Goal: Information Seeking & Learning: Learn about a topic

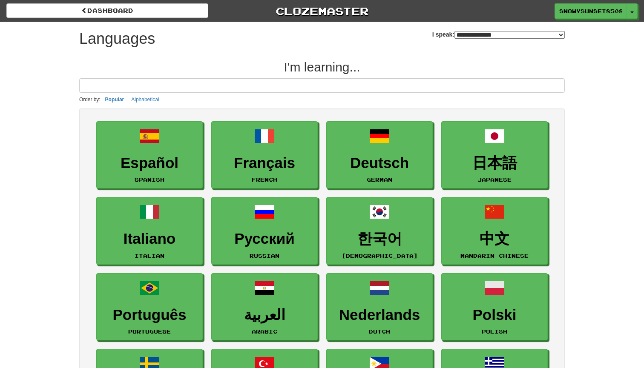
select select "*******"
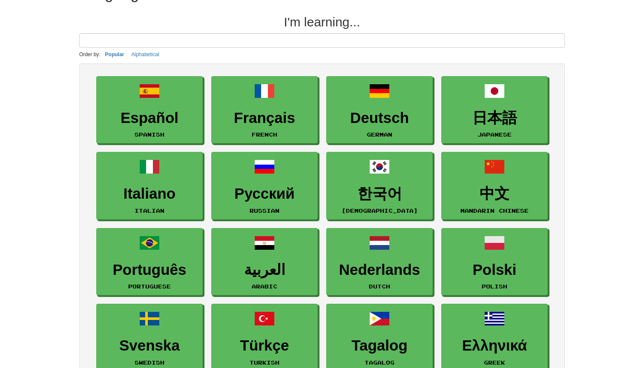
click at [499, 186] on h3 "中文" at bounding box center [494, 194] width 97 height 17
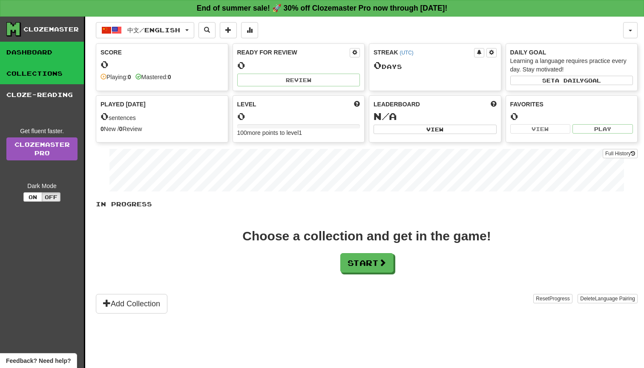
click at [48, 76] on link "Collections" at bounding box center [42, 73] width 84 height 21
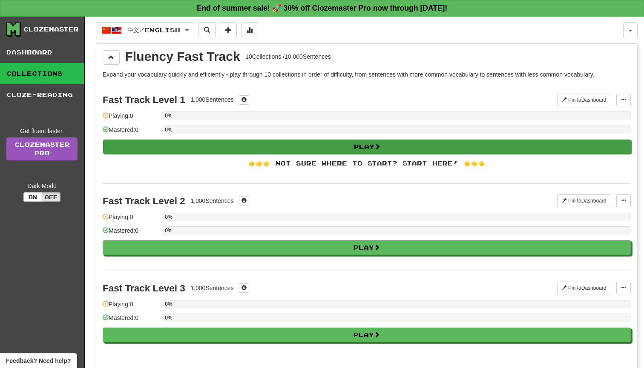
click at [397, 148] on button "Play" at bounding box center [367, 147] width 528 height 14
select select "**"
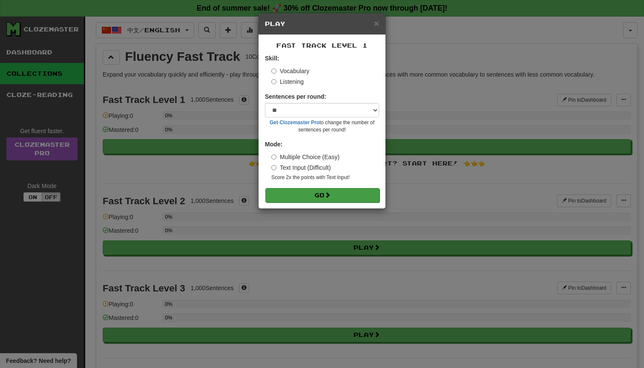
click at [321, 195] on button "Go" at bounding box center [322, 195] width 114 height 14
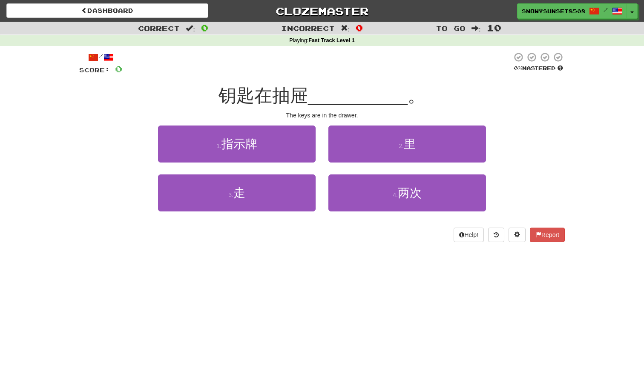
click at [416, 162] on div "2 . [GEOGRAPHIC_DATA]" at bounding box center [407, 150] width 170 height 49
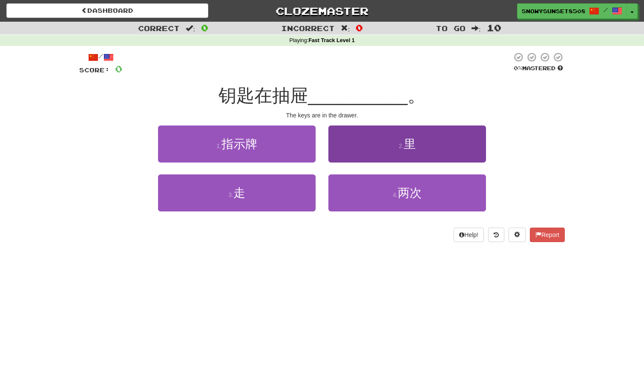
click at [417, 149] on button "2 . [GEOGRAPHIC_DATA]" at bounding box center [407, 144] width 158 height 37
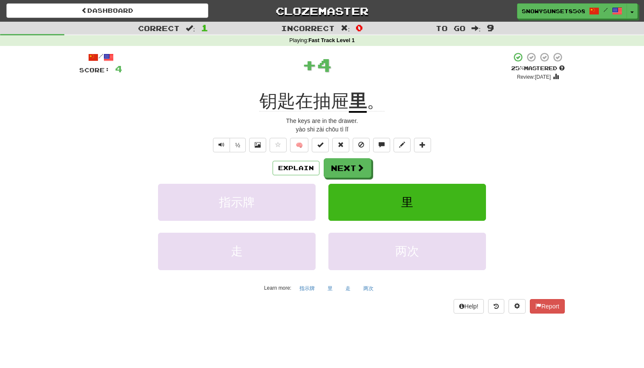
click at [438, 192] on button "里" at bounding box center [407, 202] width 158 height 37
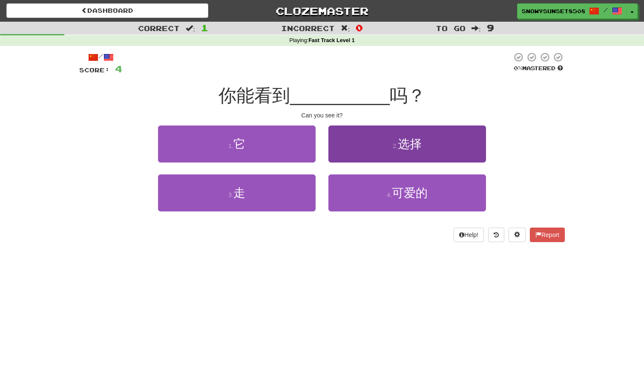
click at [413, 149] on button "2 . 选择" at bounding box center [407, 144] width 158 height 37
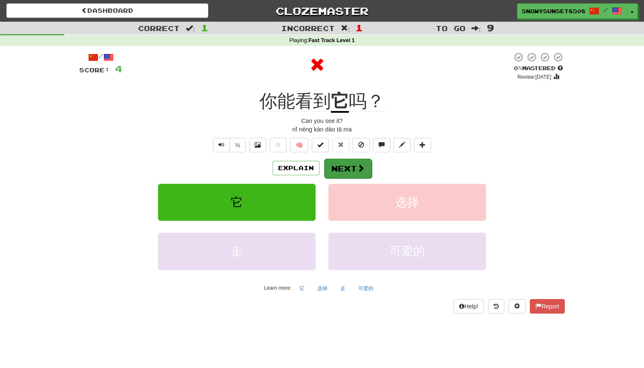
click at [350, 162] on button "Next" at bounding box center [348, 169] width 48 height 20
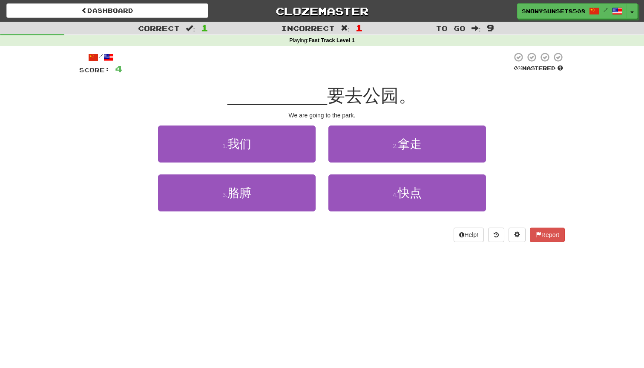
click at [389, 114] on div "We are going to the park." at bounding box center [321, 115] width 485 height 9
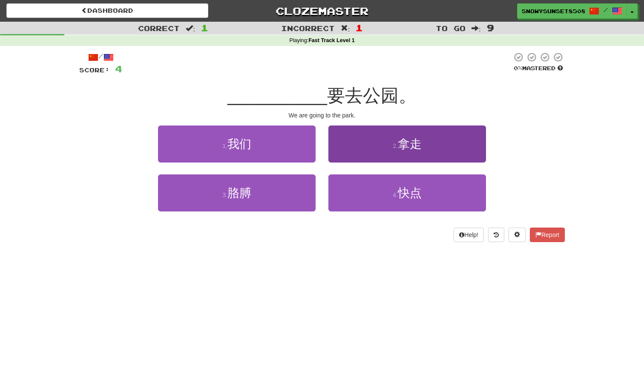
click at [381, 130] on button "2 . 拿走" at bounding box center [407, 144] width 158 height 37
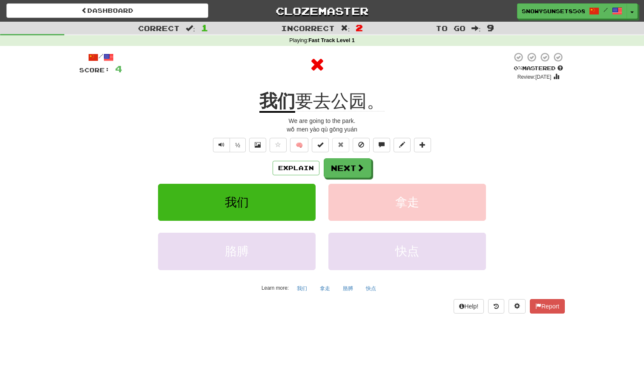
click at [347, 179] on div "Explain Next 我们 拿走 胳膊 快点 Learn more: 我们 拿走 胳膊 快点" at bounding box center [321, 226] width 485 height 137
click at [339, 173] on button "Next" at bounding box center [348, 169] width 48 height 20
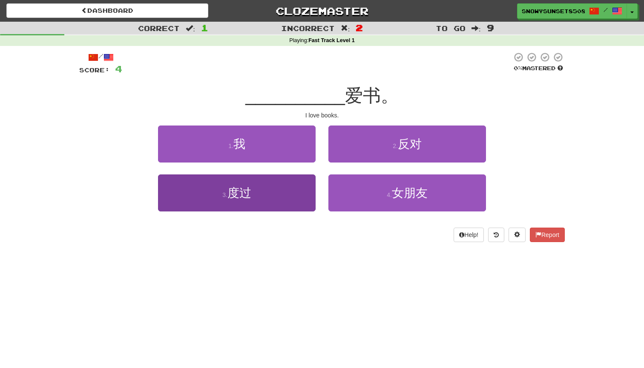
click at [282, 183] on button "3 . 度过" at bounding box center [237, 193] width 158 height 37
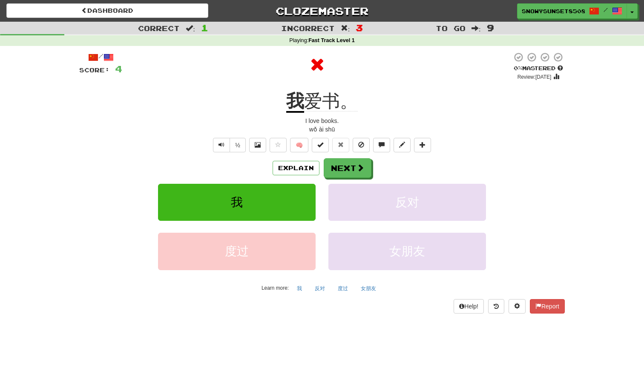
click at [285, 179] on div "Explain Next 我 反对 度过 女朋友 Learn more: 我 反对 度过 女朋友" at bounding box center [321, 226] width 485 height 137
click at [332, 173] on button "Next" at bounding box center [348, 169] width 48 height 20
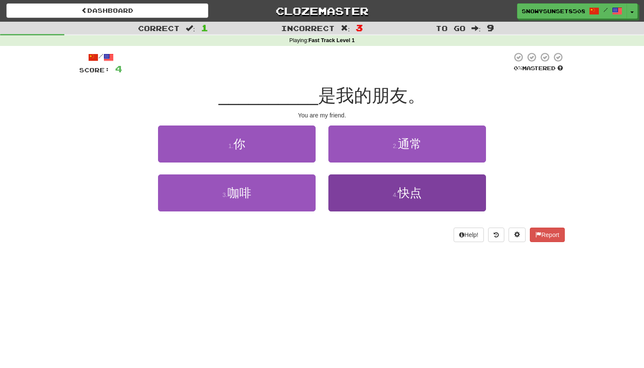
click at [341, 186] on button "4 . 快点" at bounding box center [407, 193] width 158 height 37
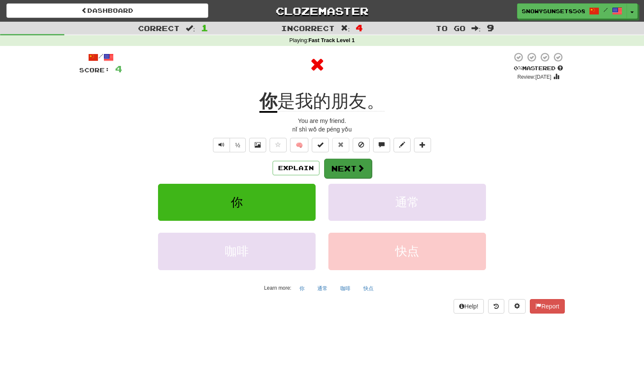
click at [346, 166] on button "Next" at bounding box center [348, 169] width 48 height 20
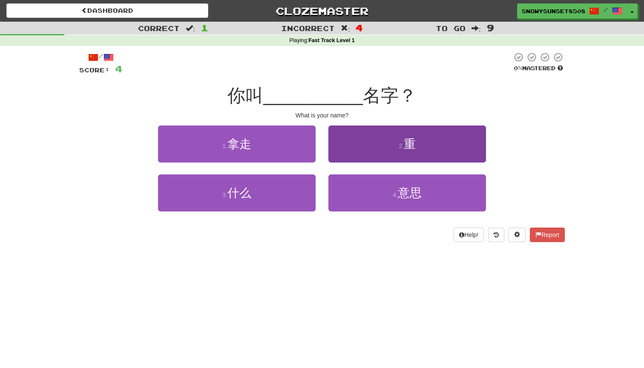
click at [372, 151] on button "2 . 重" at bounding box center [407, 144] width 158 height 37
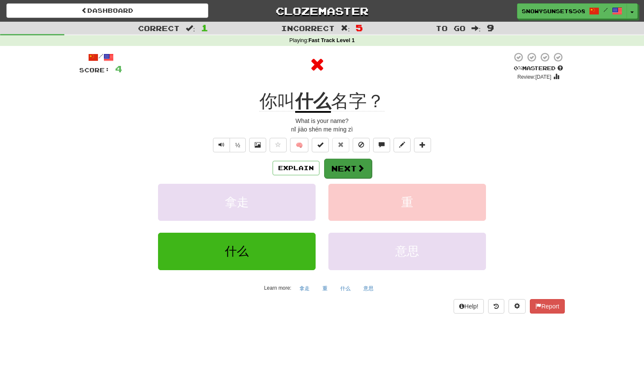
click at [348, 169] on button "Next" at bounding box center [348, 169] width 48 height 20
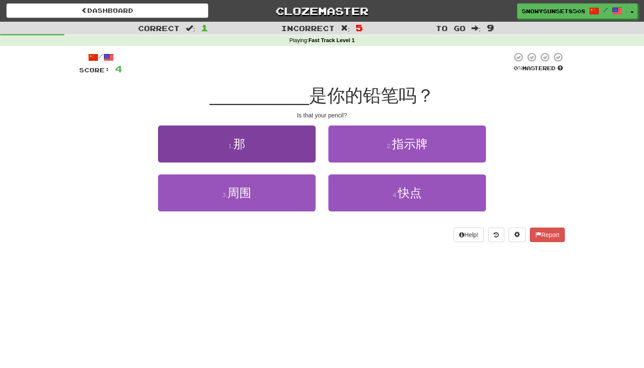
click at [287, 142] on button "1 . 那" at bounding box center [237, 144] width 158 height 37
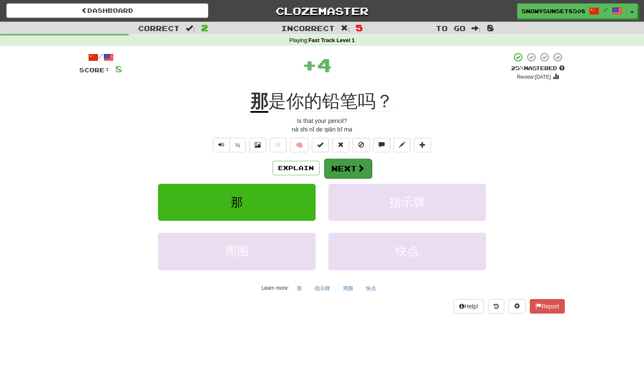
click at [344, 163] on button "Next" at bounding box center [348, 169] width 48 height 20
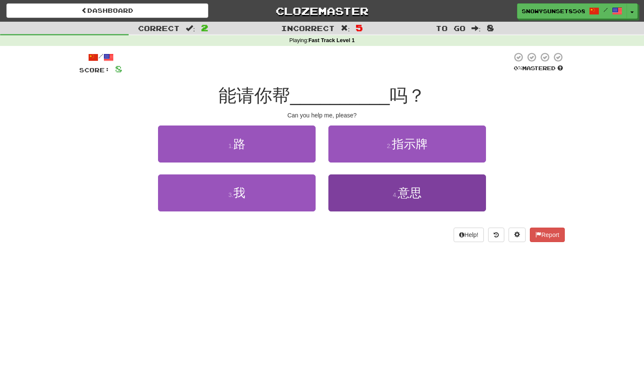
click at [374, 183] on button "4 . 意思" at bounding box center [407, 193] width 158 height 37
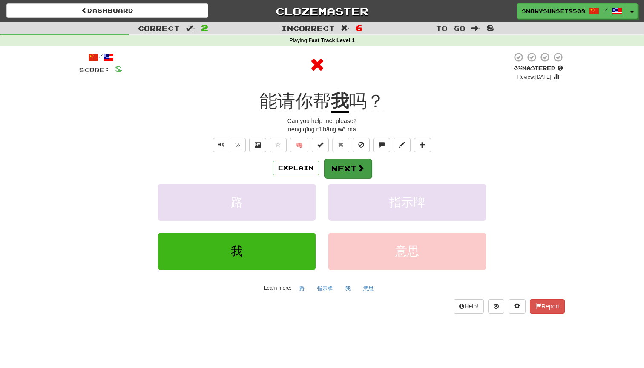
click at [325, 164] on button "Next" at bounding box center [348, 169] width 48 height 20
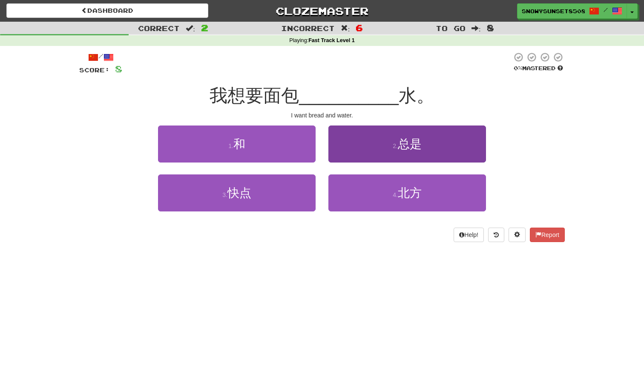
click at [344, 151] on button "2 . 总是" at bounding box center [407, 144] width 158 height 37
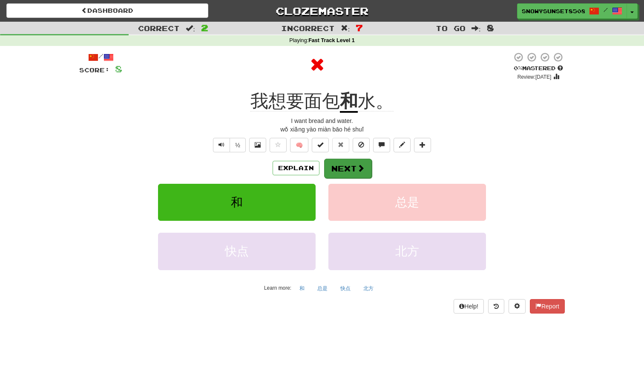
click at [347, 160] on button "Next" at bounding box center [348, 169] width 48 height 20
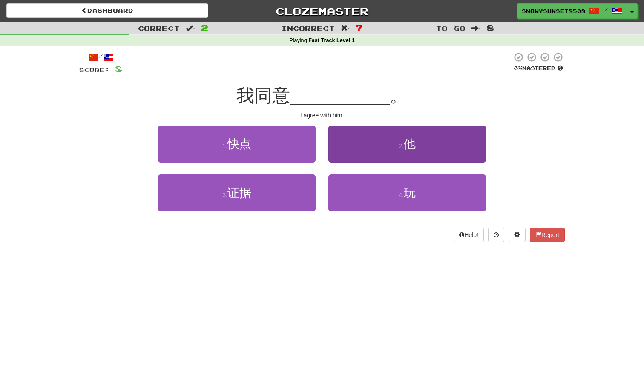
click at [375, 149] on button "2 . 他" at bounding box center [407, 144] width 158 height 37
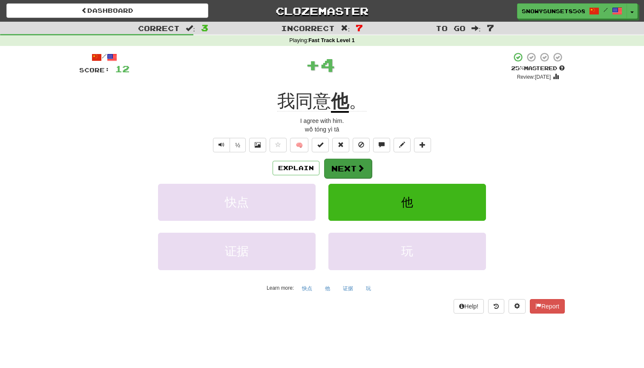
click at [350, 168] on button "Next" at bounding box center [348, 169] width 48 height 20
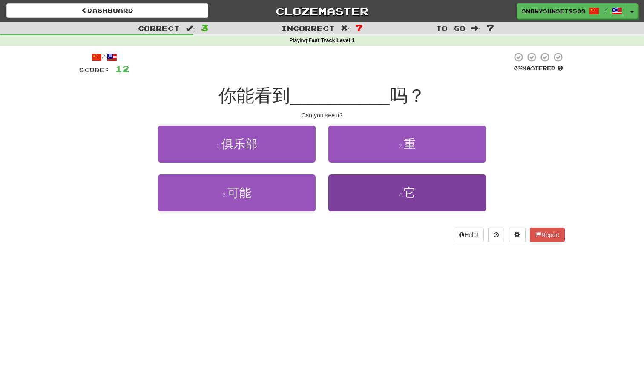
click at [353, 179] on button "4 . 它" at bounding box center [407, 193] width 158 height 37
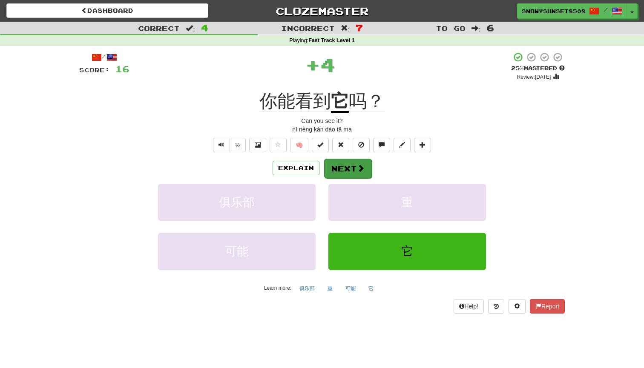
click at [353, 177] on button "Next" at bounding box center [348, 169] width 48 height 20
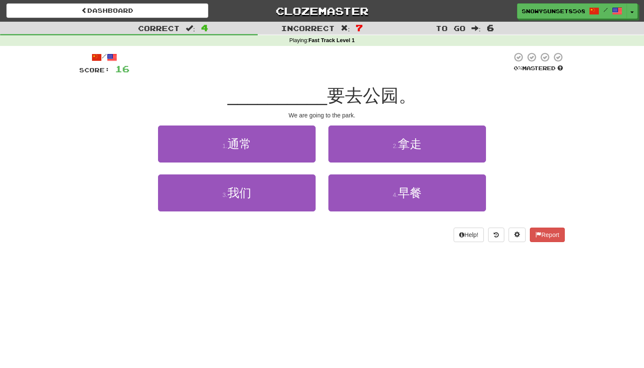
click at [350, 163] on div "2 . 拿走" at bounding box center [407, 150] width 170 height 49
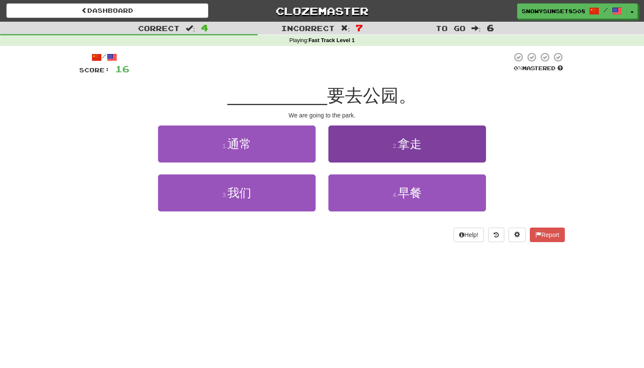
click at [353, 148] on button "2 . 拿走" at bounding box center [407, 144] width 158 height 37
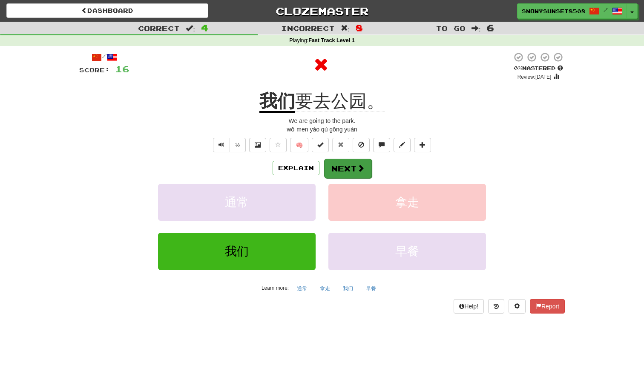
click at [347, 162] on button "Next" at bounding box center [348, 169] width 48 height 20
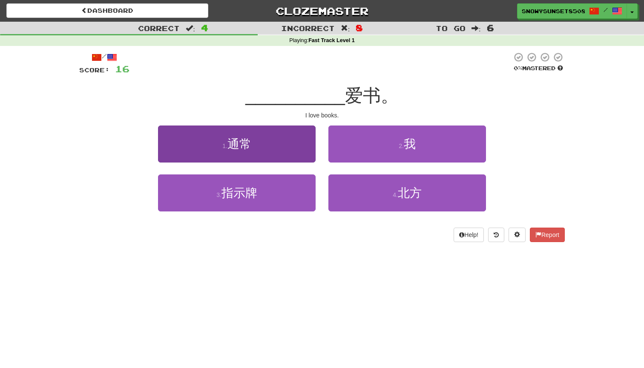
click at [306, 148] on button "1 . 通常" at bounding box center [237, 144] width 158 height 37
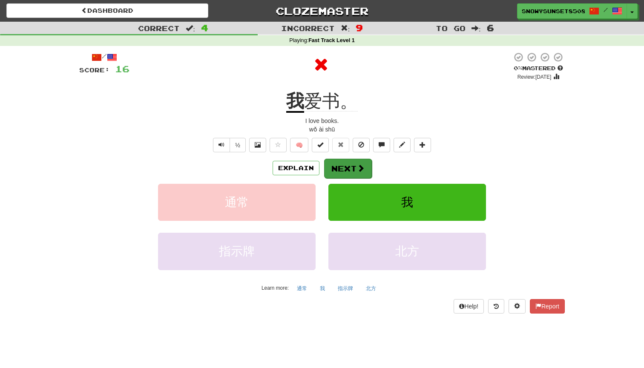
click at [362, 175] on button "Next" at bounding box center [348, 169] width 48 height 20
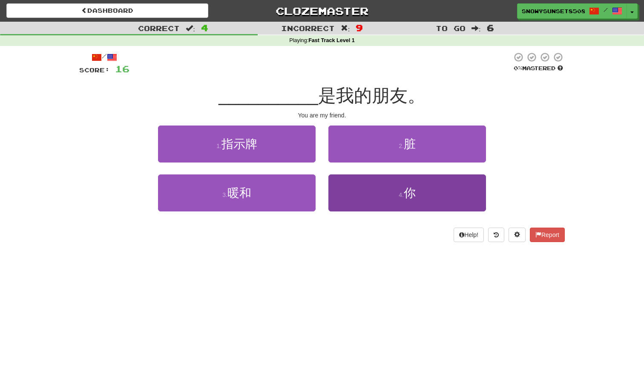
click at [362, 175] on button "4 . 你" at bounding box center [407, 193] width 158 height 37
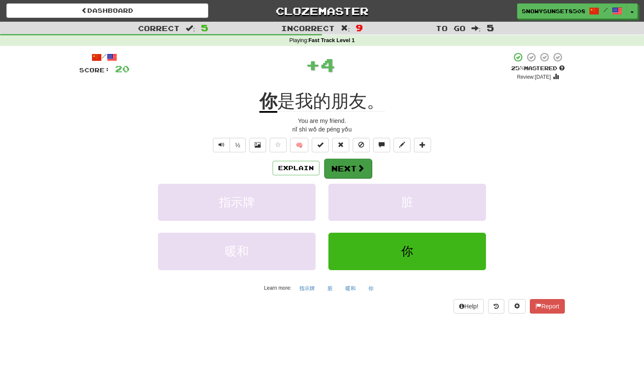
click at [361, 168] on span at bounding box center [361, 168] width 8 height 8
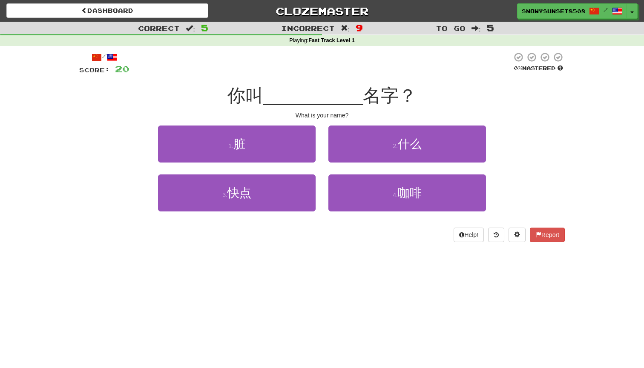
click at [361, 168] on div "2 . 什么" at bounding box center [407, 150] width 170 height 49
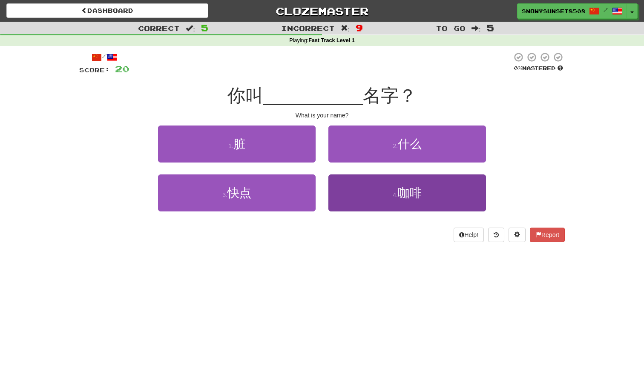
click at [361, 175] on button "4 . 咖啡" at bounding box center [407, 193] width 158 height 37
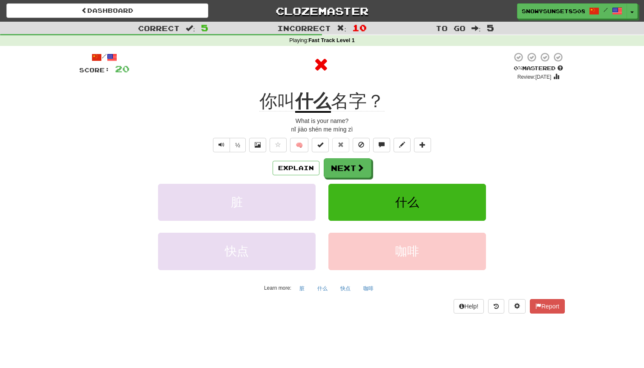
click at [361, 174] on button "Next" at bounding box center [348, 168] width 48 height 20
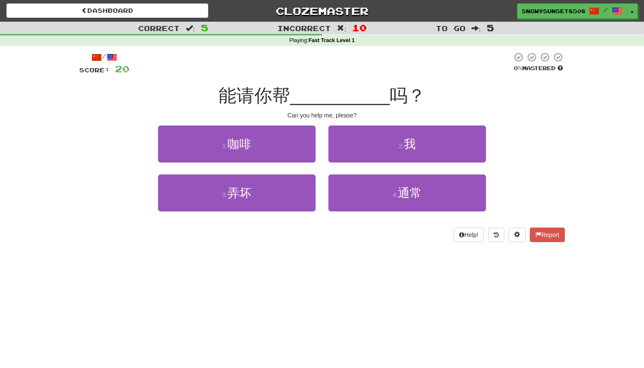
click at [361, 175] on button "4 . 通常" at bounding box center [407, 193] width 158 height 37
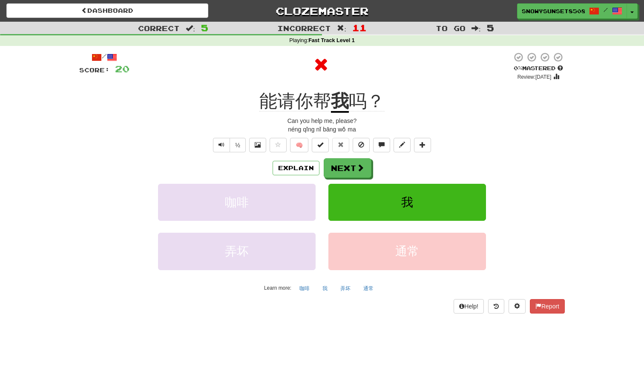
click at [361, 174] on button "Next" at bounding box center [348, 168] width 48 height 20
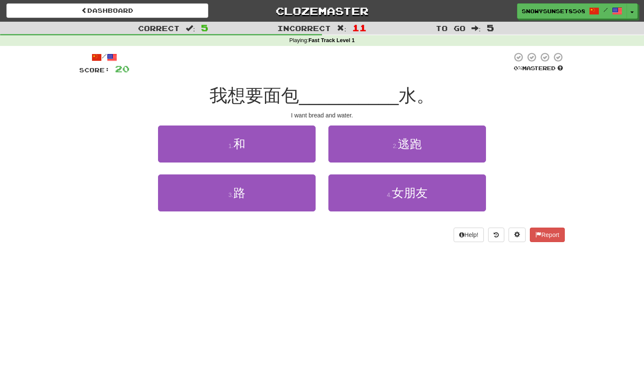
click at [361, 175] on button "4 . 女朋友" at bounding box center [407, 193] width 158 height 37
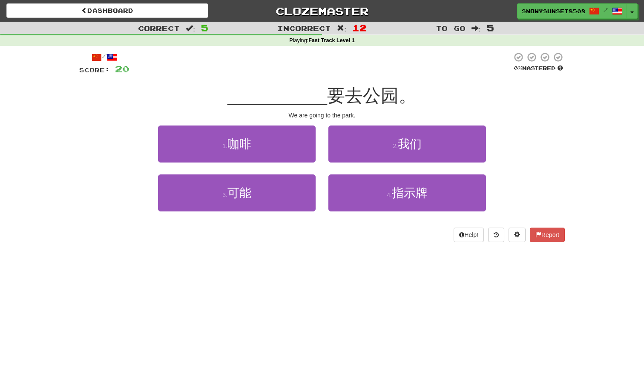
click at [361, 175] on button "4 . 指示牌" at bounding box center [407, 193] width 158 height 37
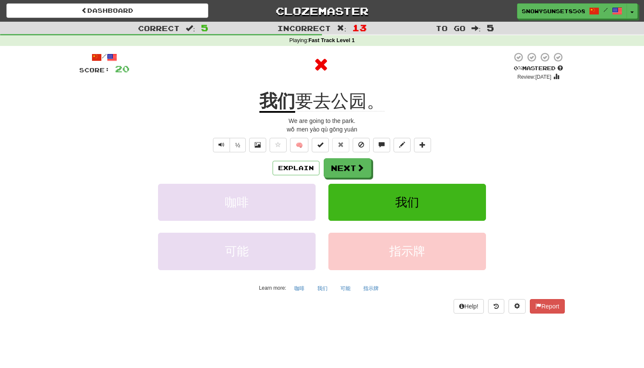
click at [361, 174] on button "Next" at bounding box center [348, 168] width 48 height 20
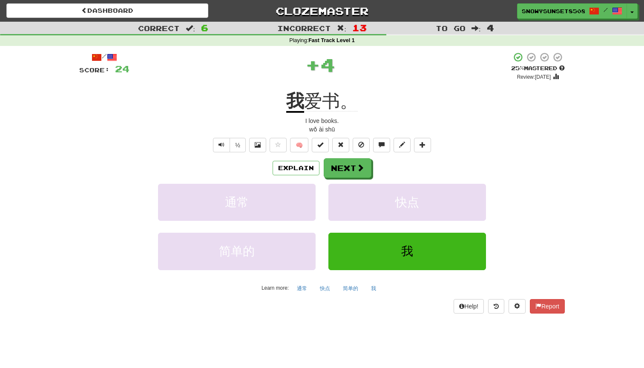
click at [361, 174] on button "Next" at bounding box center [348, 168] width 48 height 20
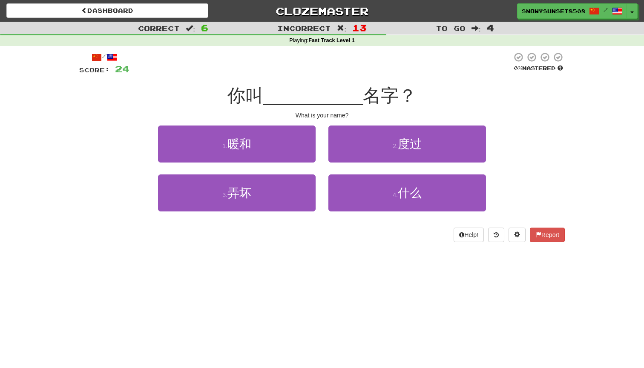
click at [361, 175] on button "4 . 什么" at bounding box center [407, 193] width 158 height 37
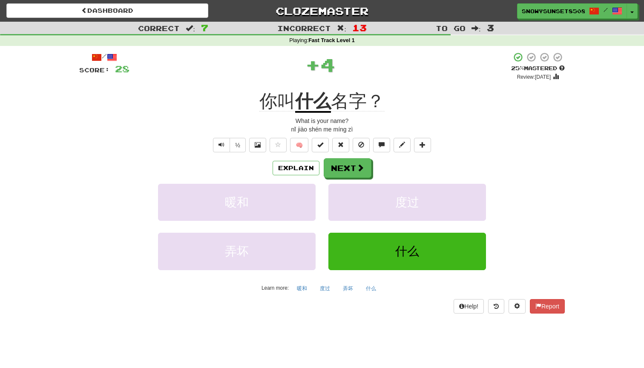
click at [361, 174] on button "Next" at bounding box center [348, 168] width 48 height 20
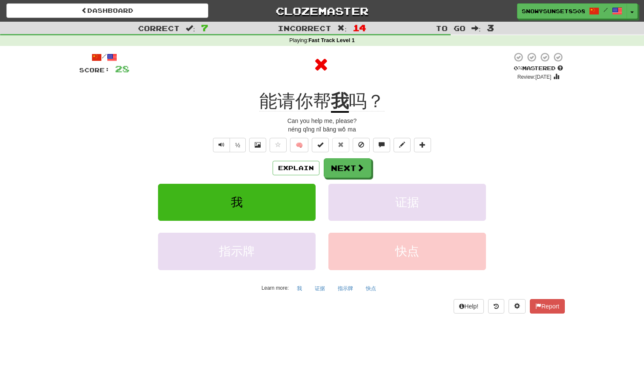
click at [361, 174] on button "Next" at bounding box center [348, 168] width 48 height 20
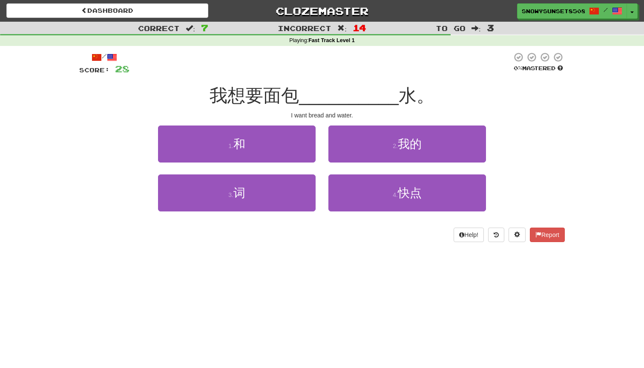
click at [361, 175] on button "4 . 快点" at bounding box center [407, 193] width 158 height 37
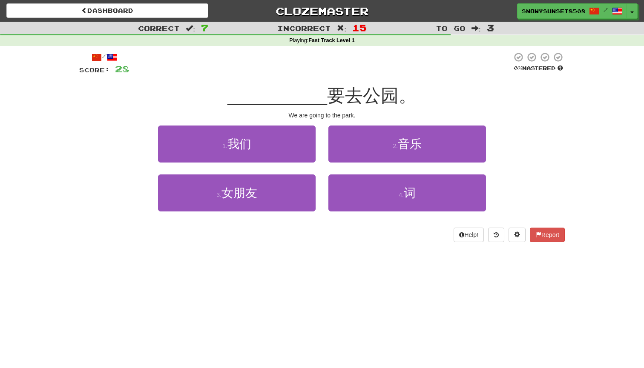
click at [361, 175] on button "4 . 词" at bounding box center [407, 193] width 158 height 37
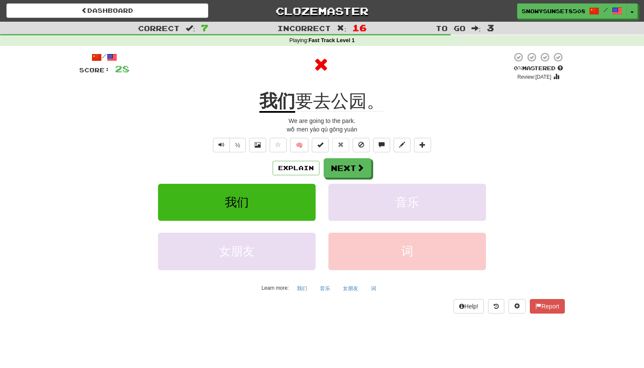
click at [361, 174] on button "Next" at bounding box center [348, 168] width 48 height 20
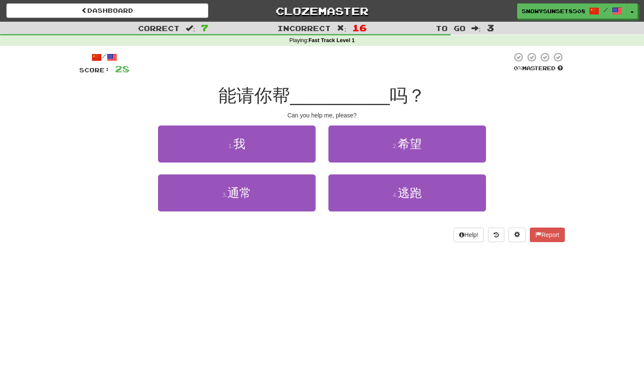
click at [361, 175] on button "4 . 逃跑" at bounding box center [407, 193] width 158 height 37
click at [361, 175] on button "4 . 路" at bounding box center [407, 193] width 158 height 37
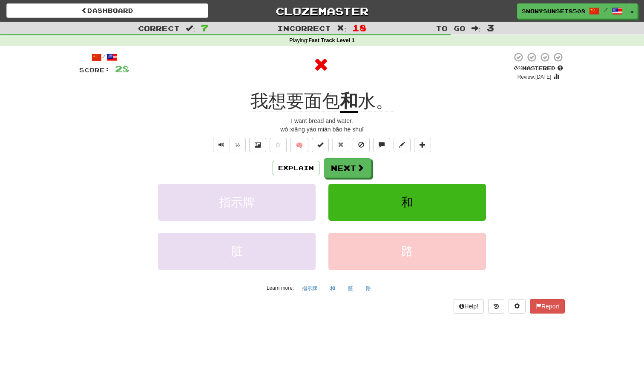
click at [361, 174] on button "Next" at bounding box center [348, 168] width 48 height 20
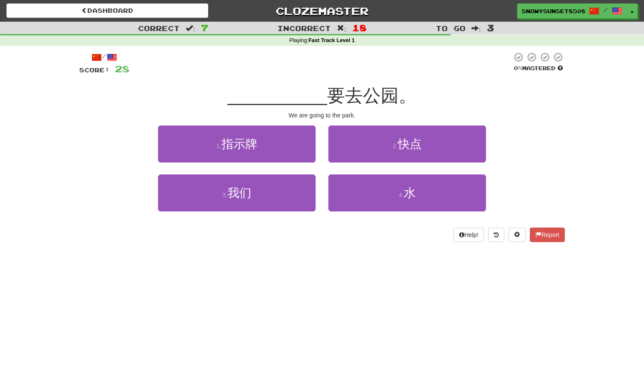
click at [361, 175] on button "4 . 水" at bounding box center [407, 193] width 158 height 37
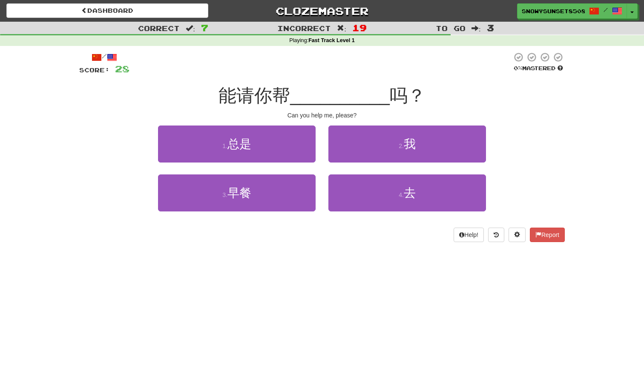
click at [361, 175] on button "4 . 去" at bounding box center [407, 193] width 158 height 37
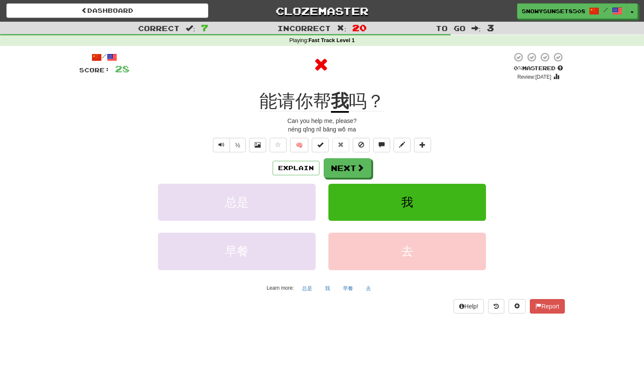
click at [361, 174] on button "Next" at bounding box center [348, 168] width 48 height 20
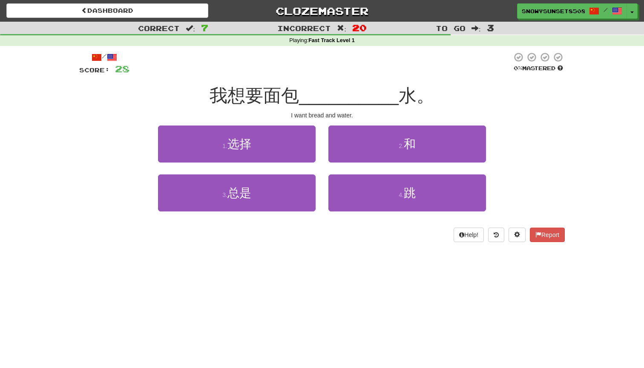
click at [361, 175] on button "4 . 跳" at bounding box center [407, 193] width 158 height 37
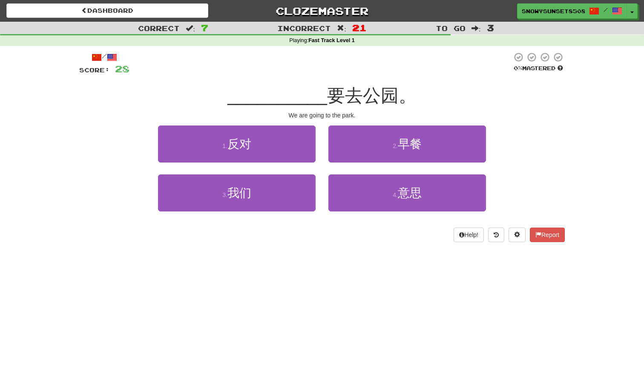
click at [361, 175] on button "4 . 意思" at bounding box center [407, 193] width 158 height 37
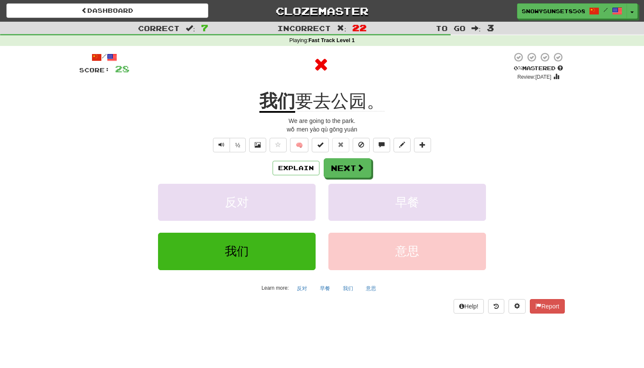
click at [361, 174] on button "Next" at bounding box center [348, 168] width 48 height 20
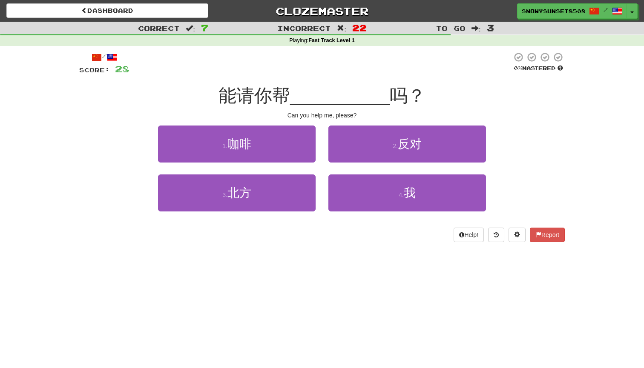
click at [361, 175] on button "4 . 我" at bounding box center [407, 193] width 158 height 37
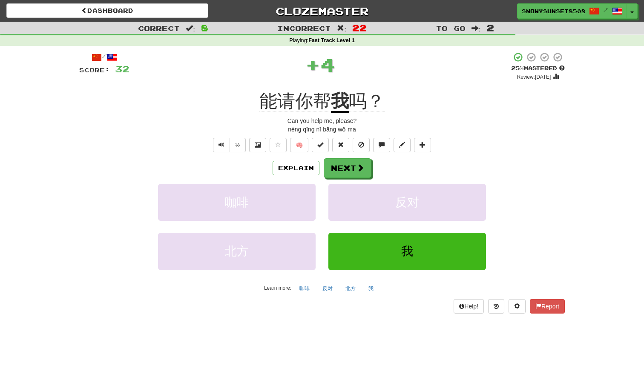
click at [361, 174] on button "Next" at bounding box center [348, 168] width 48 height 20
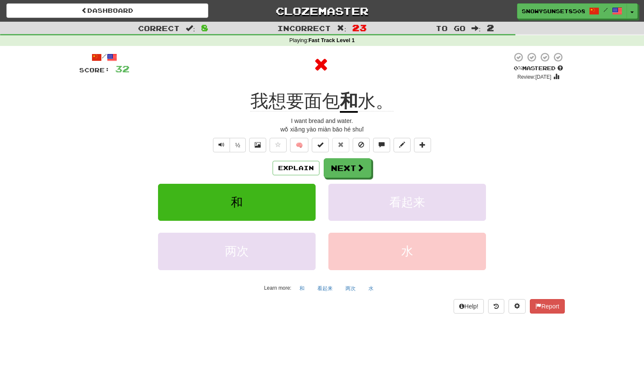
click at [361, 174] on button "Next" at bounding box center [348, 168] width 48 height 20
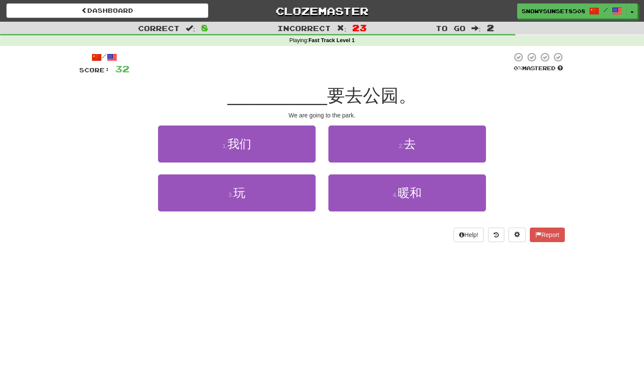
click at [361, 175] on button "4 . 暖和" at bounding box center [407, 193] width 158 height 37
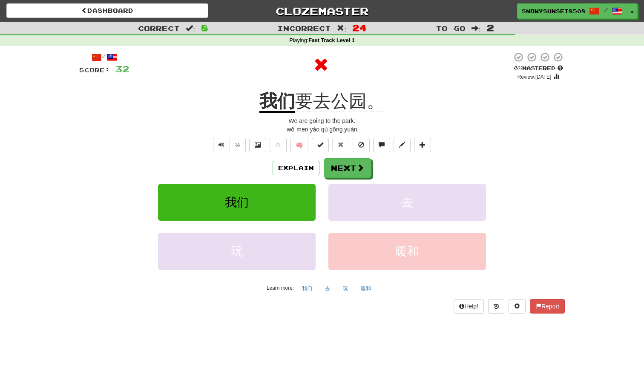
click at [361, 174] on button "Next" at bounding box center [348, 168] width 48 height 20
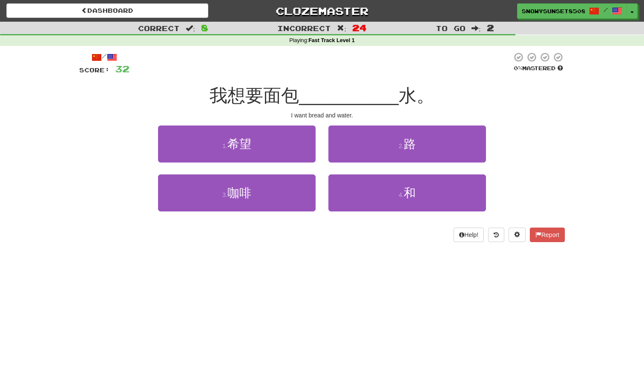
click at [361, 175] on button "4 . 和" at bounding box center [407, 193] width 158 height 37
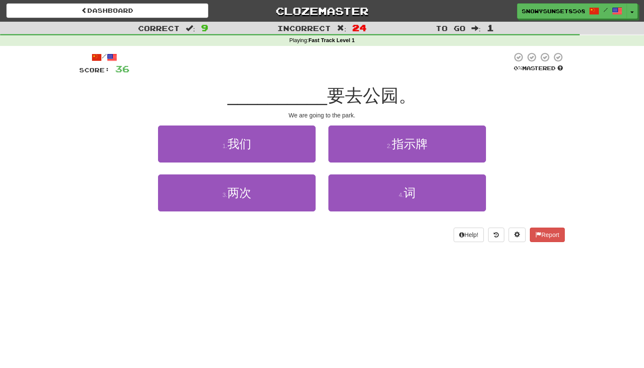
click at [361, 175] on button "4 . 词" at bounding box center [407, 193] width 158 height 37
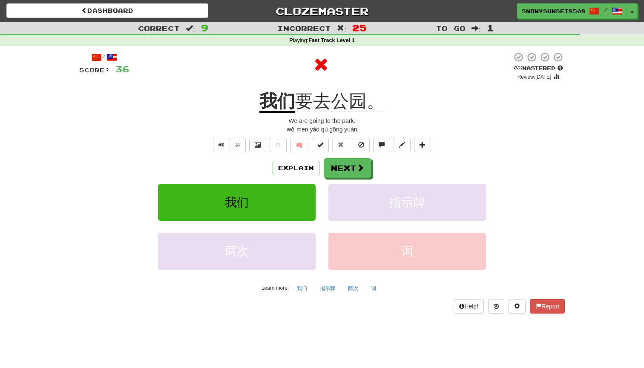
click at [361, 174] on button "Next" at bounding box center [348, 168] width 48 height 20
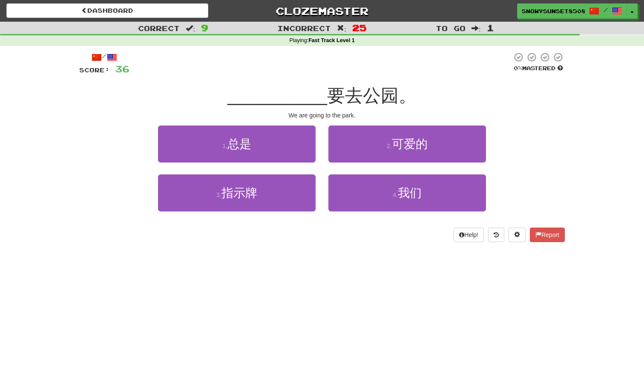
click at [361, 175] on button "4 . 我们" at bounding box center [407, 193] width 158 height 37
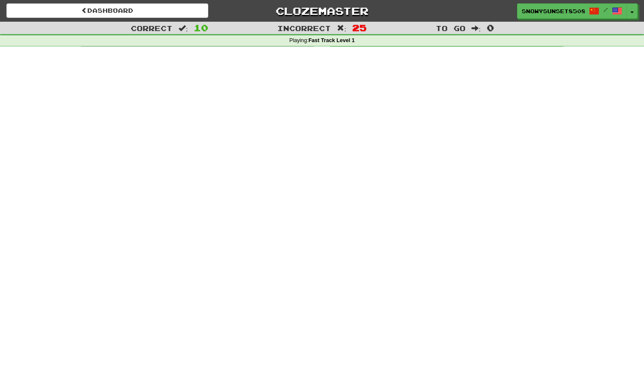
click at [361, 174] on td "Incorrect: 25" at bounding box center [368, 166] width 108 height 17
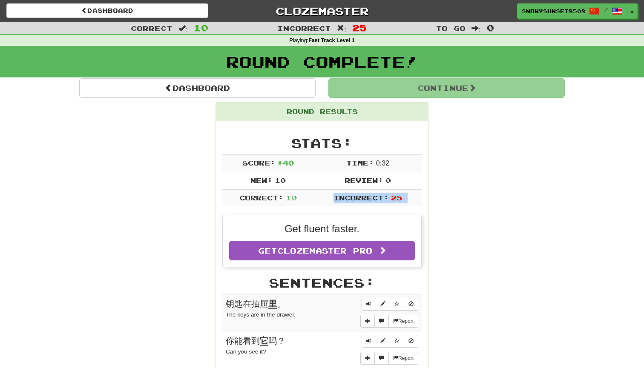
click at [361, 172] on td "Time: 0 : 32" at bounding box center [368, 163] width 108 height 17
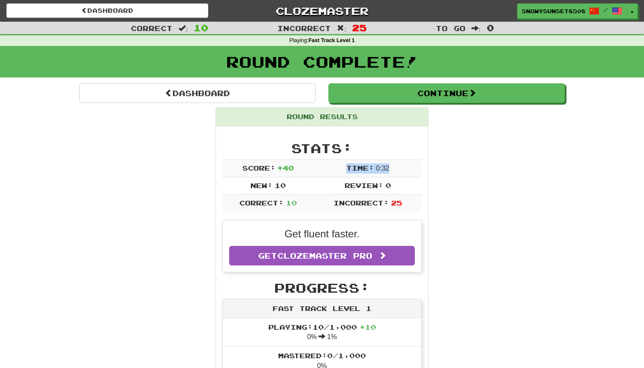
click at [361, 174] on td "Time: 0 : 32" at bounding box center [368, 168] width 108 height 17
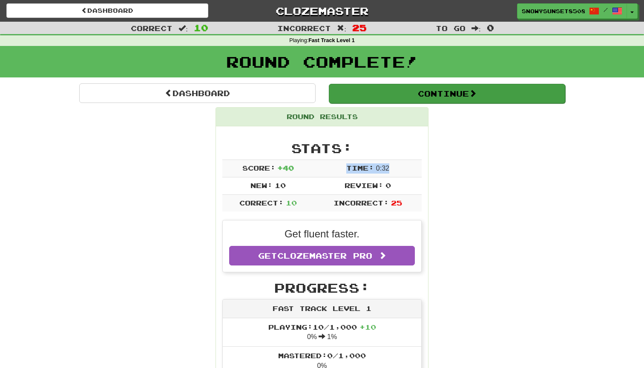
click at [413, 90] on button "Continue" at bounding box center [447, 94] width 236 height 20
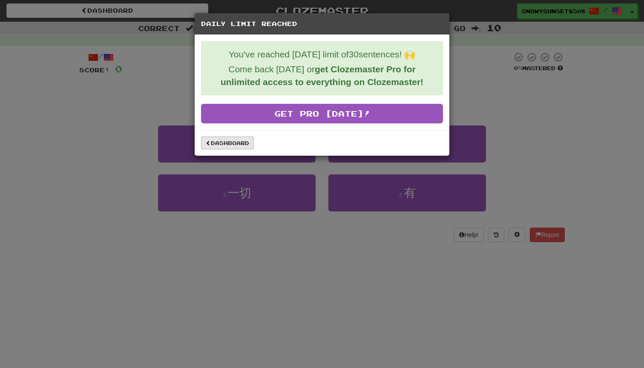
click at [215, 146] on link "Dashboard" at bounding box center [227, 143] width 53 height 13
